Goal: Information Seeking & Learning: Check status

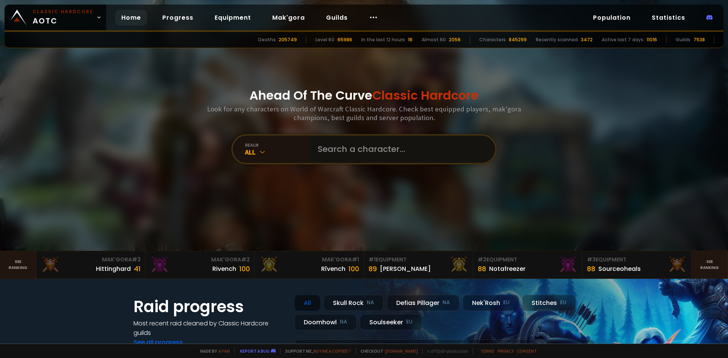
click at [328, 147] on input "text" at bounding box center [399, 149] width 173 height 27
type input "lowkeydead"
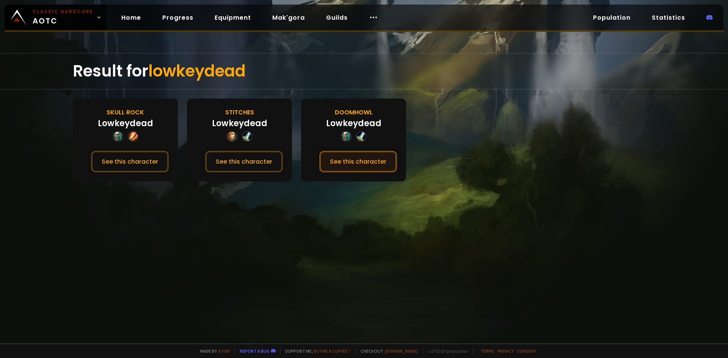
click at [341, 159] on button "See this character" at bounding box center [358, 162] width 78 height 22
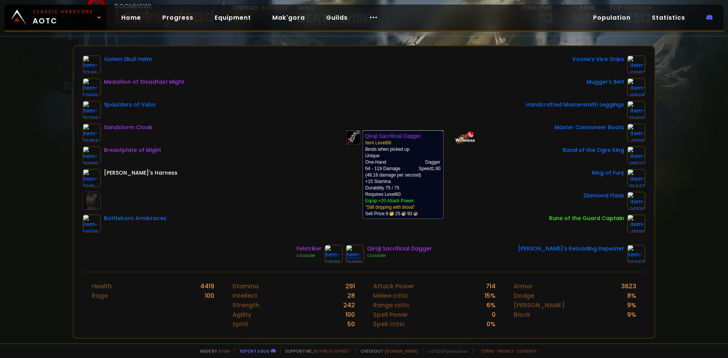
scroll to position [76, 0]
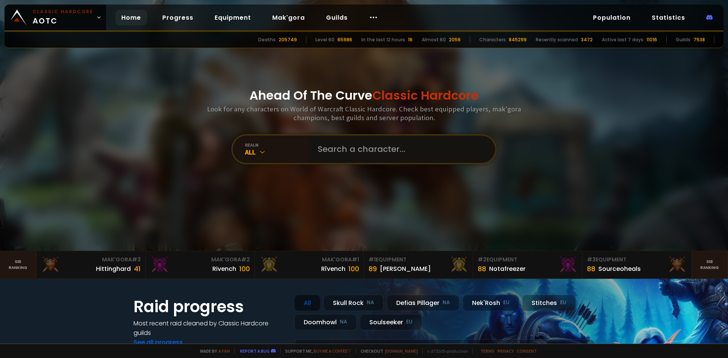
click at [344, 149] on input "text" at bounding box center [399, 149] width 173 height 27
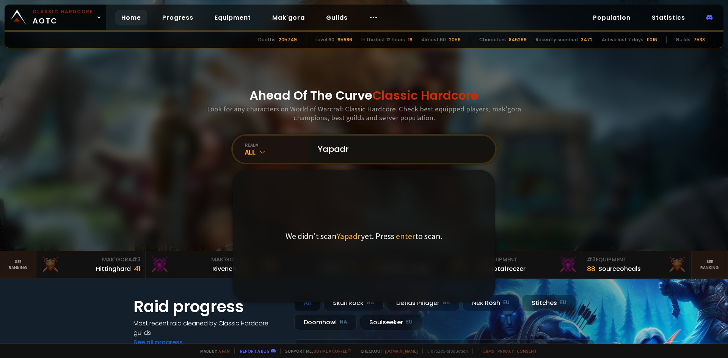
type input "Yapadre"
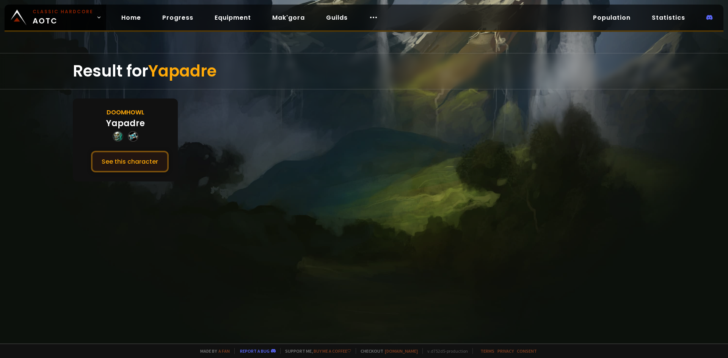
click at [145, 158] on button "See this character" at bounding box center [130, 162] width 78 height 22
